Goal: Transaction & Acquisition: Purchase product/service

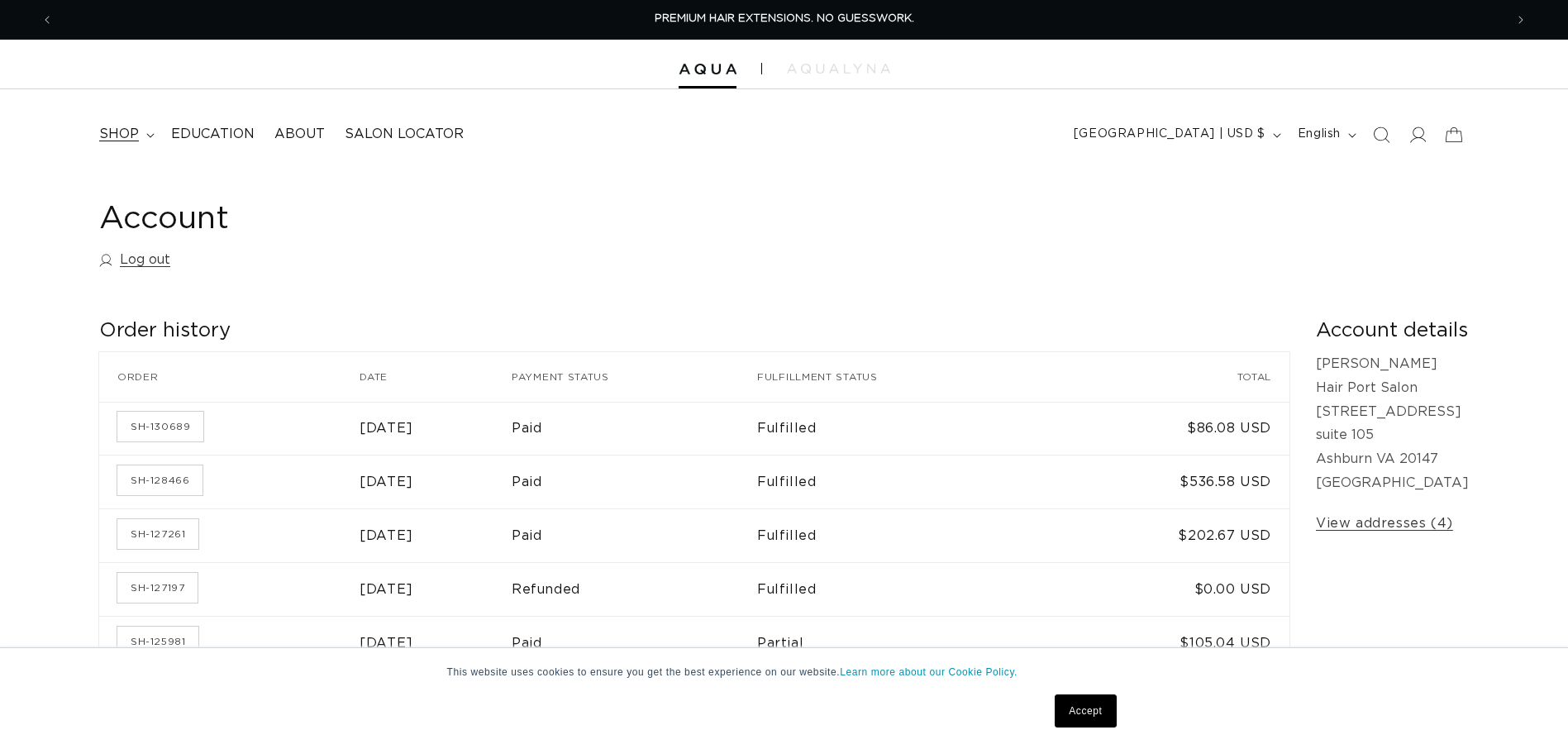
click at [127, 132] on span "shop" at bounding box center [119, 134] width 40 height 17
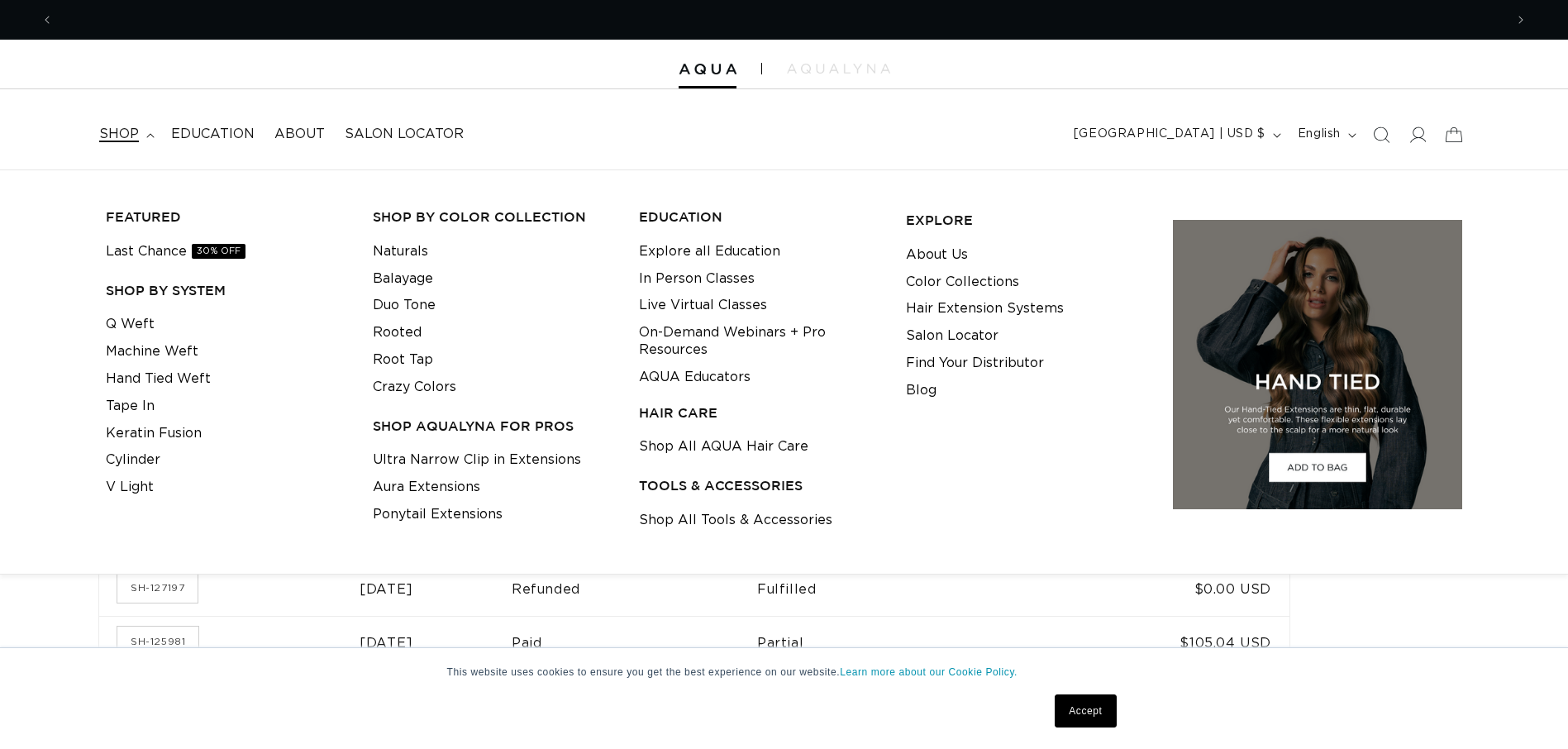
scroll to position [0, 1451]
click at [155, 351] on link "Machine Weft" at bounding box center [152, 352] width 93 height 28
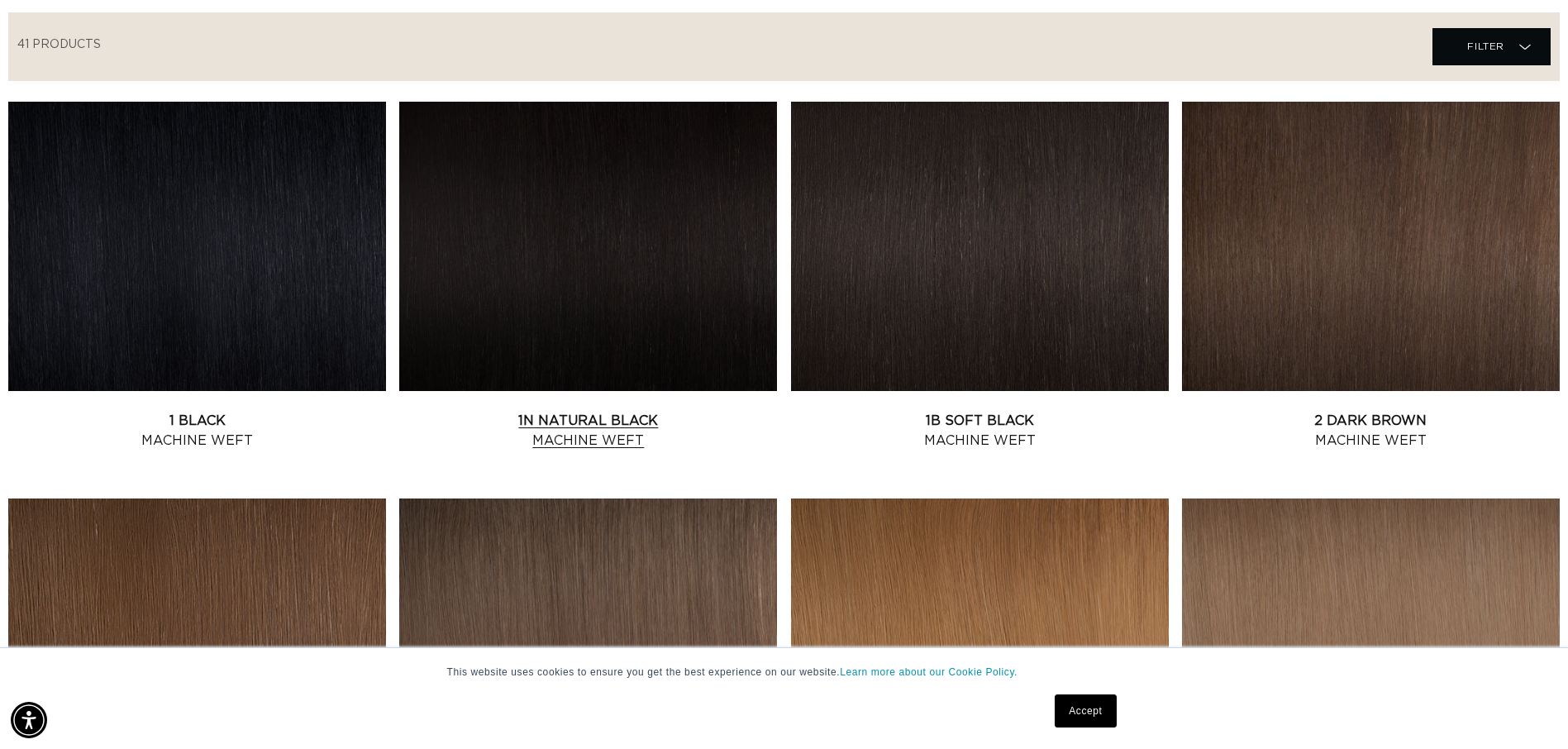
scroll to position [0, 2902]
click at [555, 422] on link "1N Natural Black Machine Weft" at bounding box center [589, 431] width 378 height 40
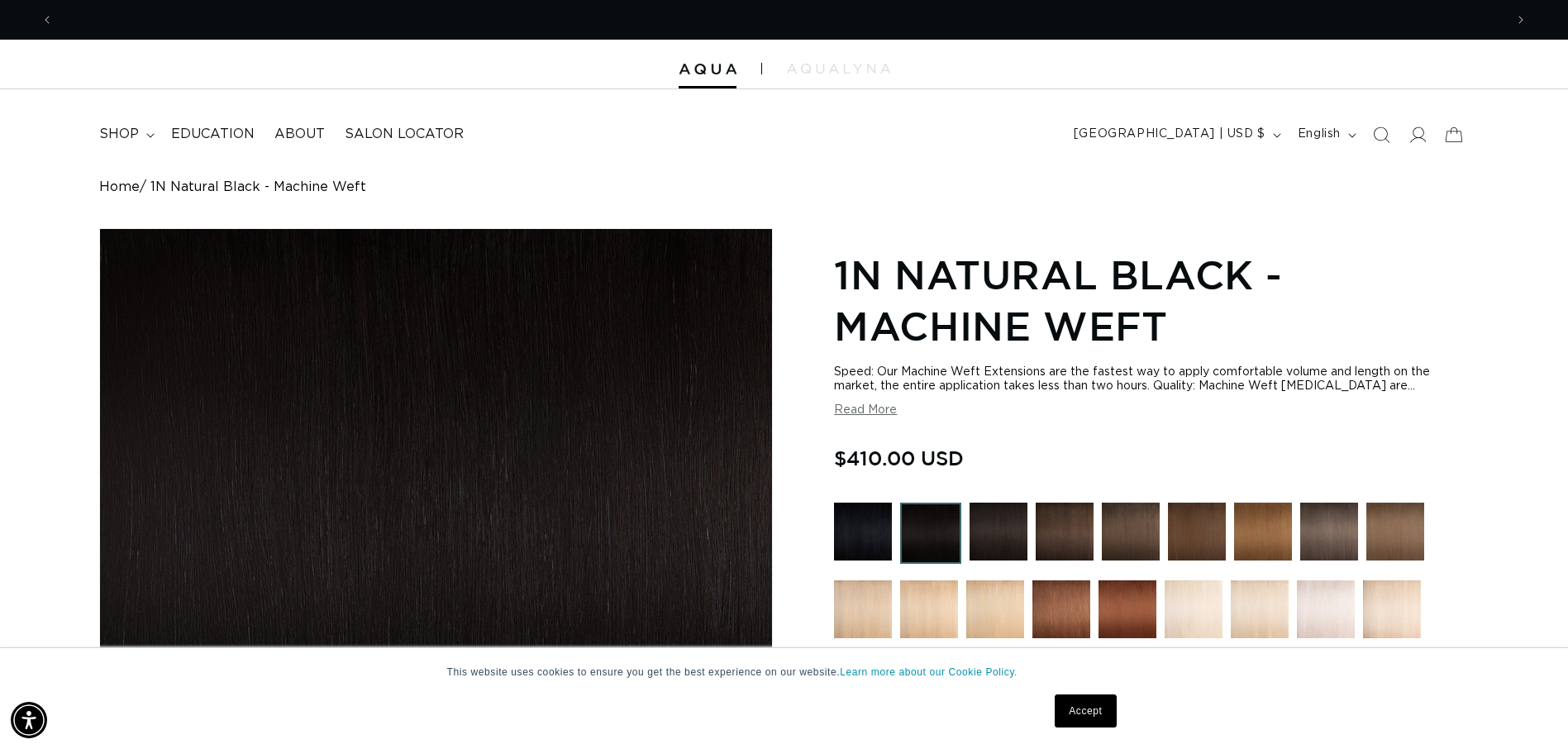
scroll to position [0, 2902]
